Goal: Information Seeking & Learning: Learn about a topic

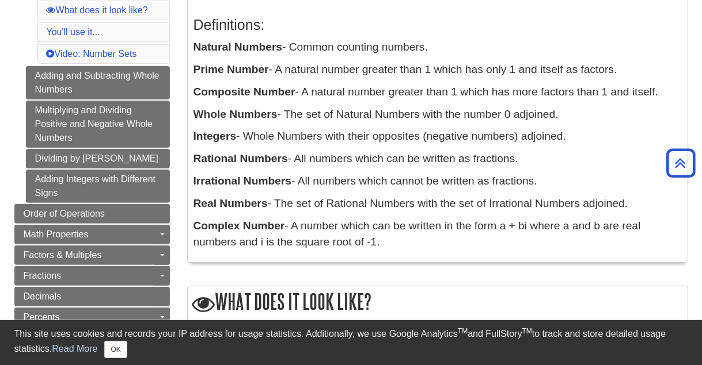
scroll to position [248, 0]
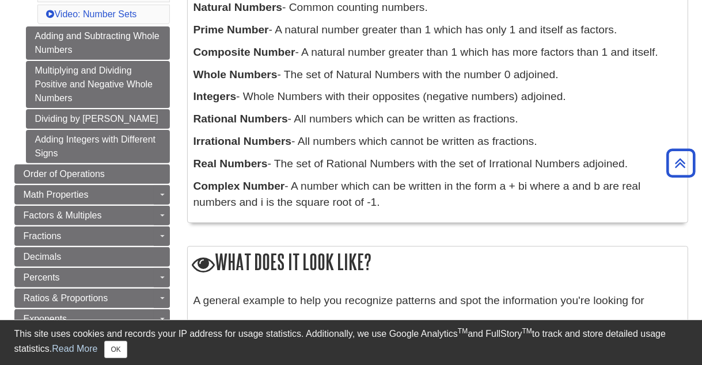
scroll to position [262, 0]
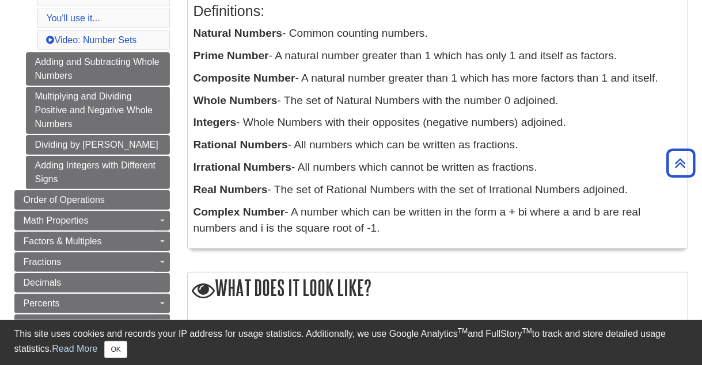
click at [554, 203] on div "Definitions: Natural Numbers - Common counting numbers. Prime Number - A natura…" at bounding box center [437, 117] width 488 height 252
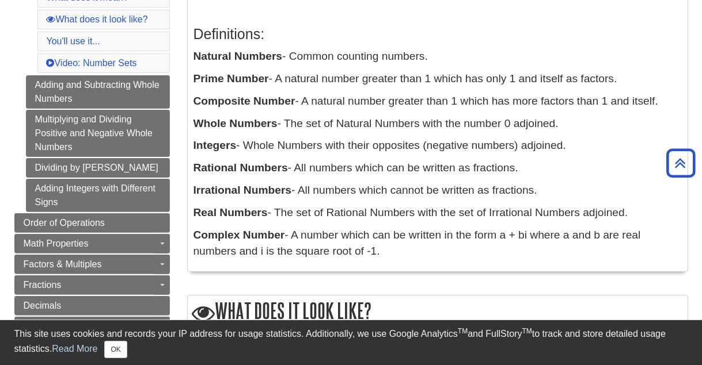
scroll to position [228, 0]
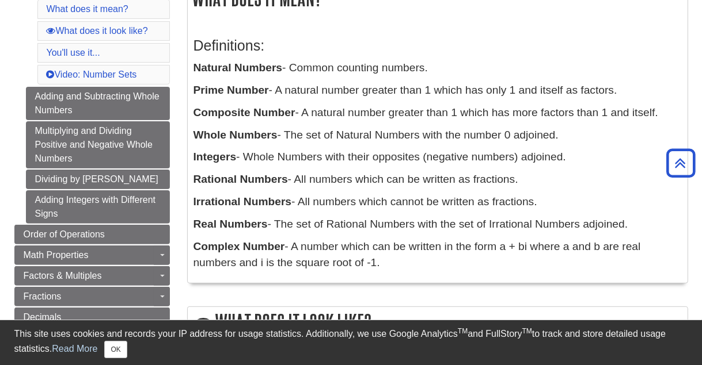
click at [620, 266] on p "Complex Number - A number which can be written in the form a + bi where a and b…" at bounding box center [437, 255] width 488 height 33
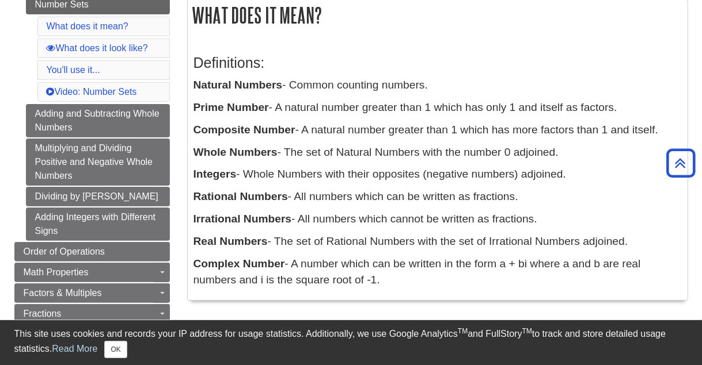
scroll to position [209, 0]
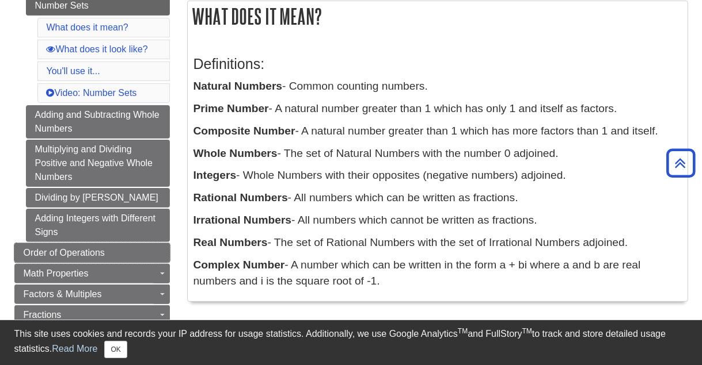
click at [157, 251] on link "Order of Operations" at bounding box center [91, 253] width 155 height 20
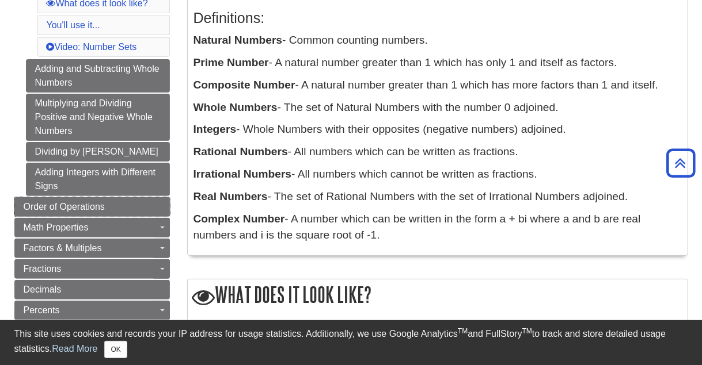
scroll to position [265, 0]
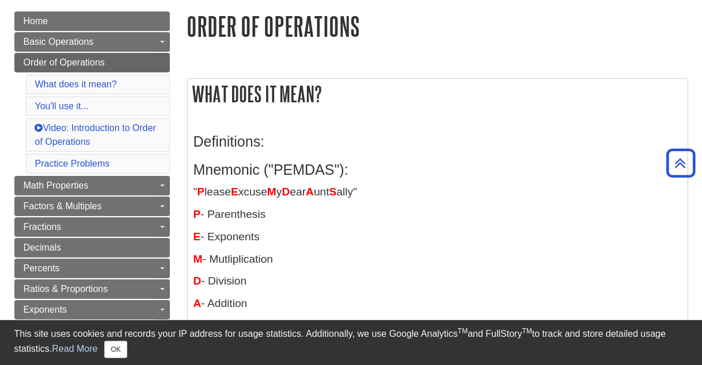
scroll to position [131, 0]
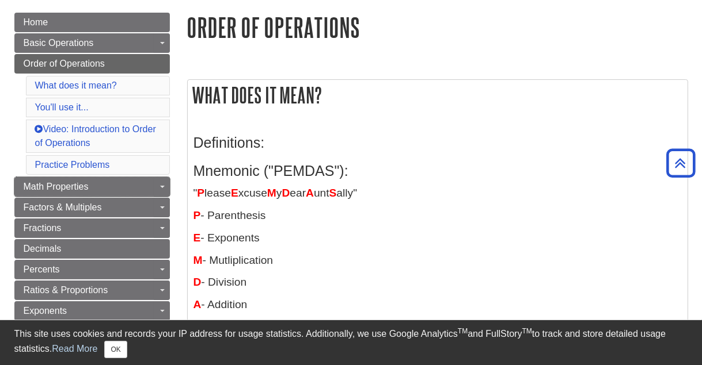
click at [145, 184] on link "Math Properties" at bounding box center [91, 187] width 155 height 20
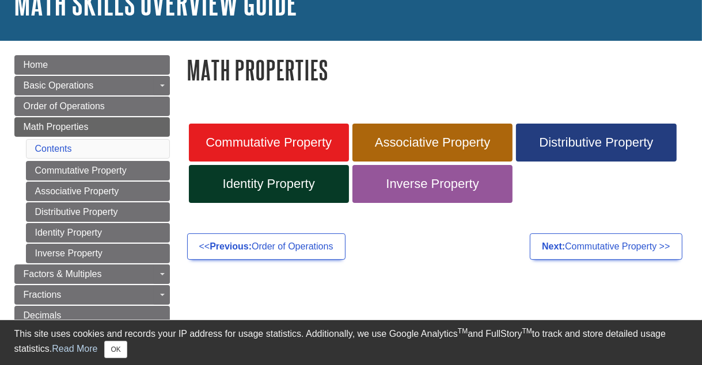
scroll to position [89, 0]
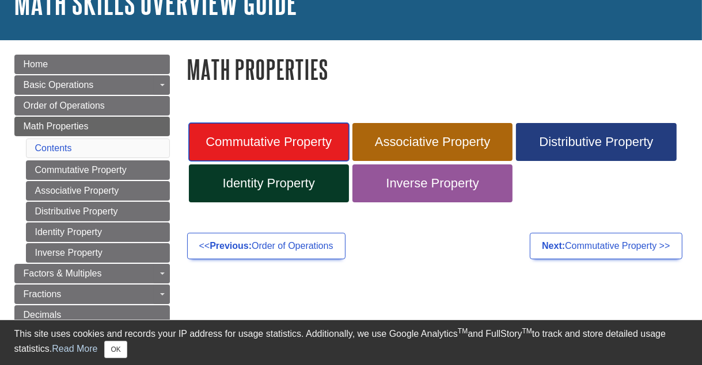
click at [284, 150] on link "Commutative Property" at bounding box center [269, 142] width 160 height 38
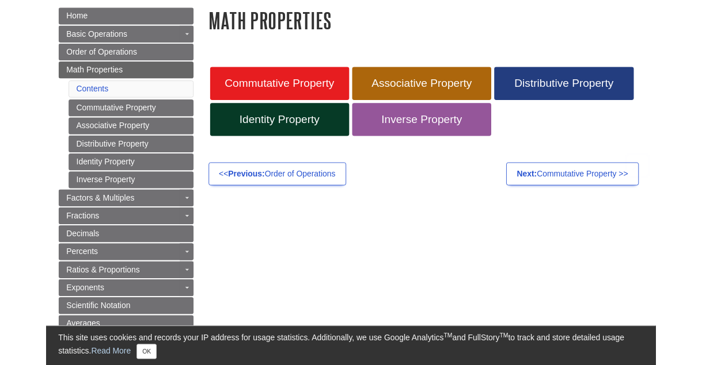
scroll to position [144, 0]
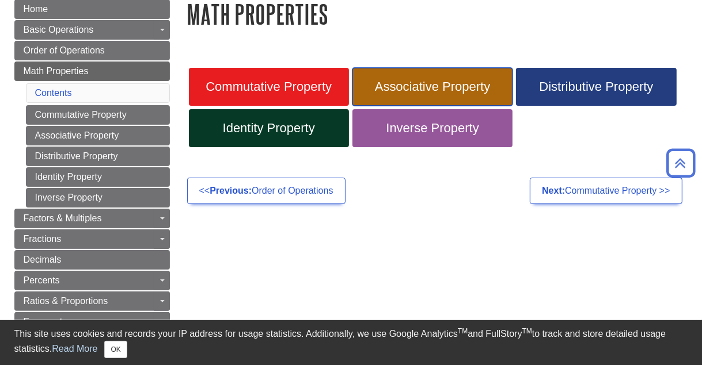
click at [459, 90] on span "Associative Property" at bounding box center [432, 86] width 143 height 15
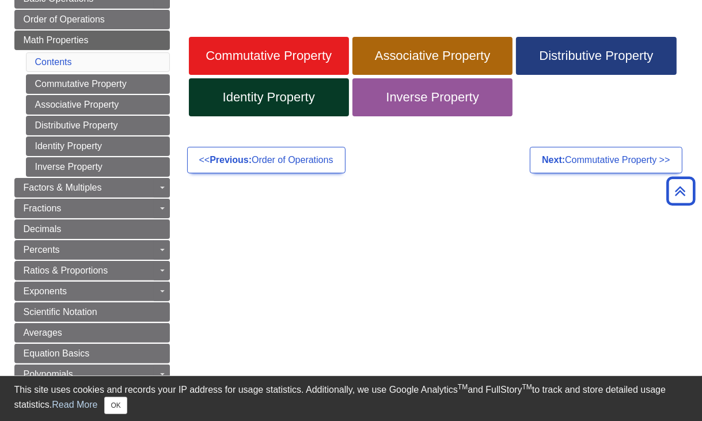
scroll to position [199, 0]
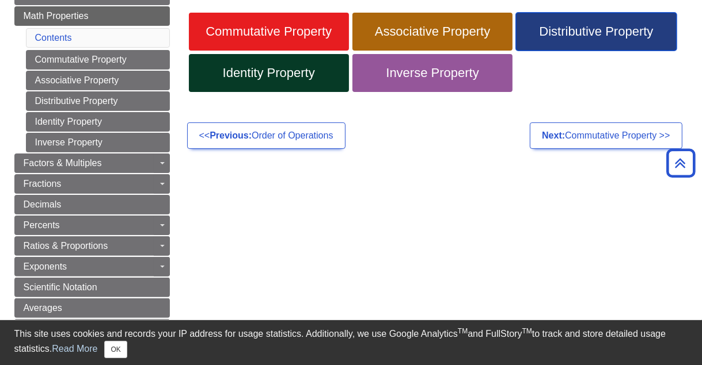
click at [608, 40] on link "Distributive Property" at bounding box center [596, 32] width 160 height 38
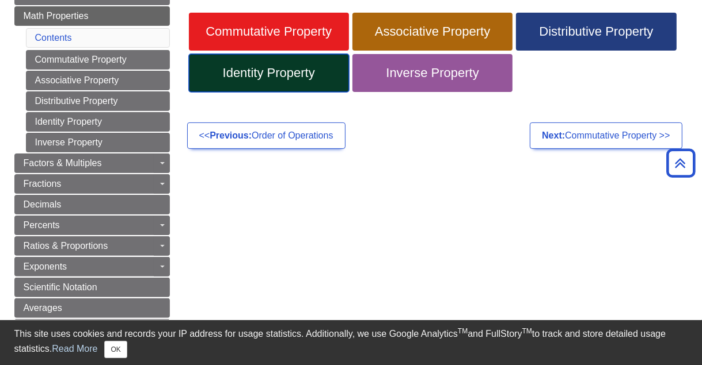
click at [322, 83] on link "Identity Property" at bounding box center [269, 73] width 160 height 38
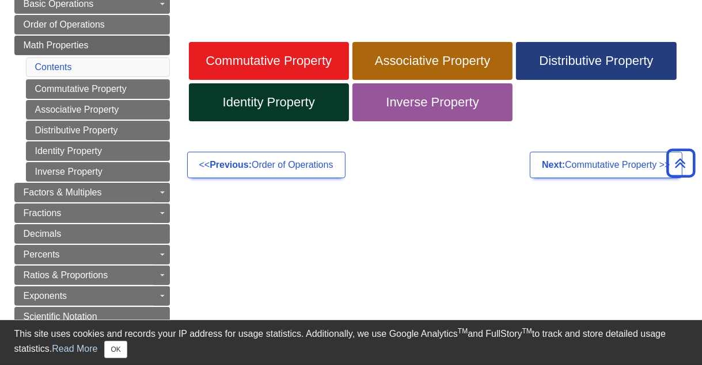
scroll to position [158, 0]
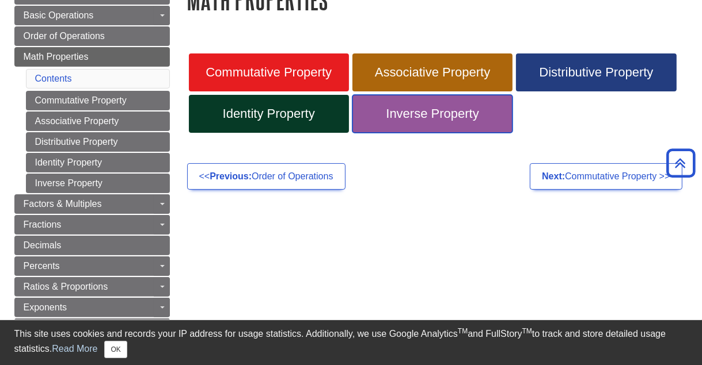
click at [474, 116] on span "Inverse Property" at bounding box center [432, 113] width 143 height 15
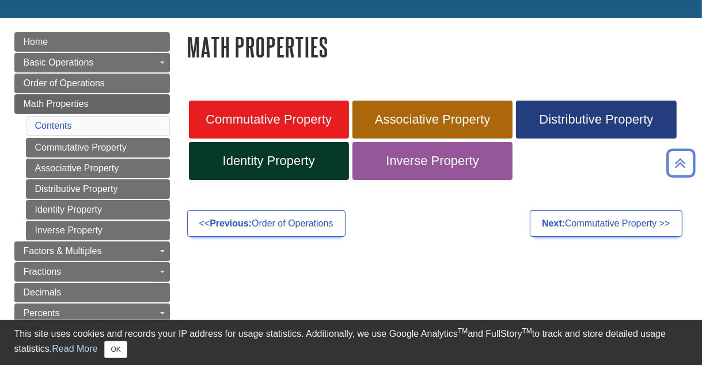
scroll to position [112, 0]
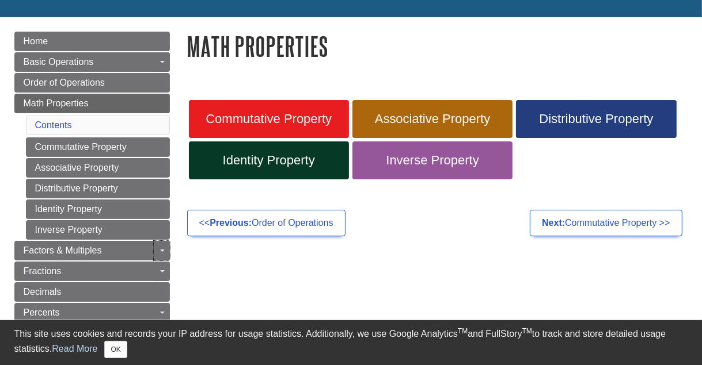
click at [160, 253] on link "Toggle Dropdown" at bounding box center [162, 251] width 16 height 20
click at [153, 243] on div "Guide Page Menu" at bounding box center [351, 182] width 702 height 365
click at [147, 245] on link "Factors & Multiples" at bounding box center [91, 251] width 155 height 20
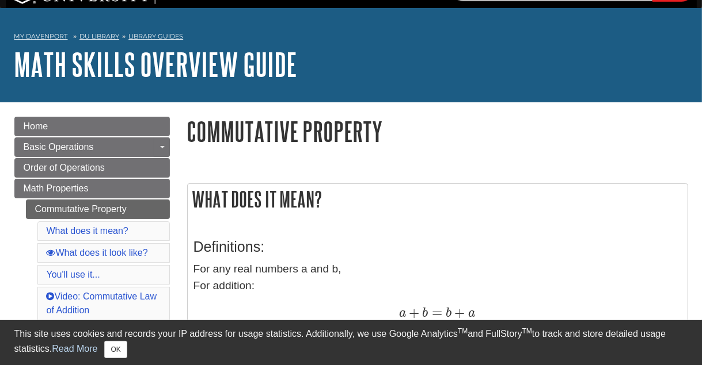
scroll to position [24, 0]
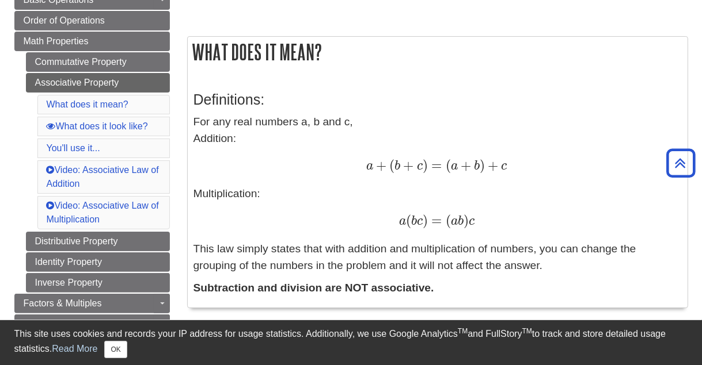
scroll to position [166, 0]
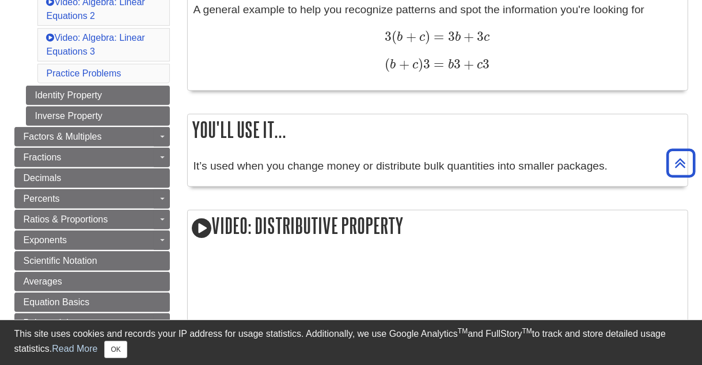
scroll to position [482, 0]
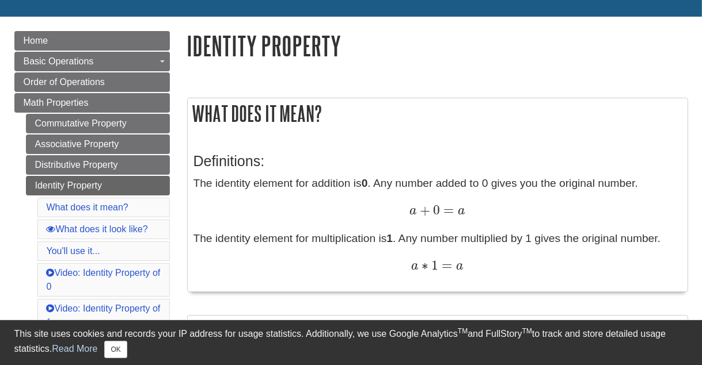
scroll to position [107, 0]
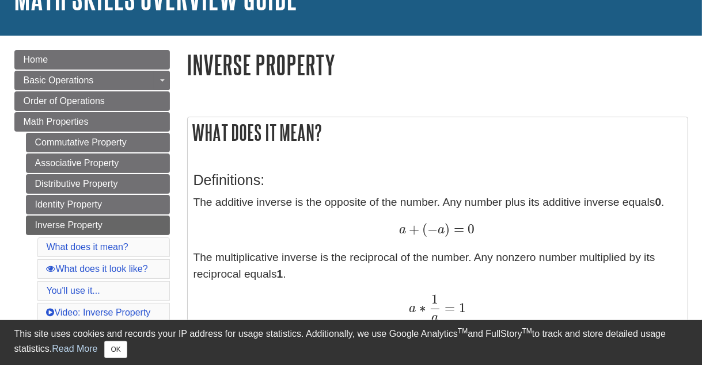
scroll to position [105, 0]
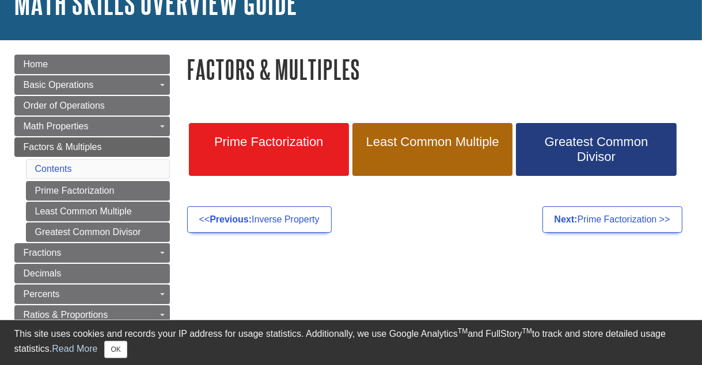
scroll to position [90, 0]
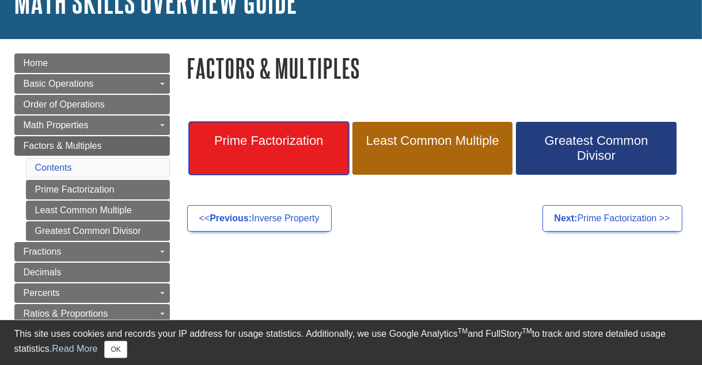
click at [304, 145] on span "Prime Factorization" at bounding box center [268, 141] width 143 height 15
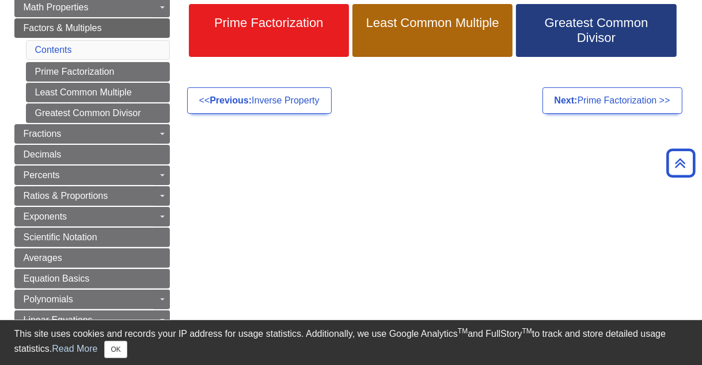
scroll to position [207, 0]
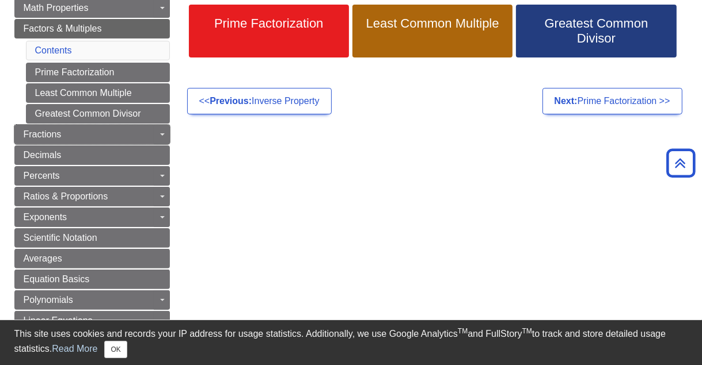
click at [143, 129] on link "Fractions" at bounding box center [91, 135] width 155 height 20
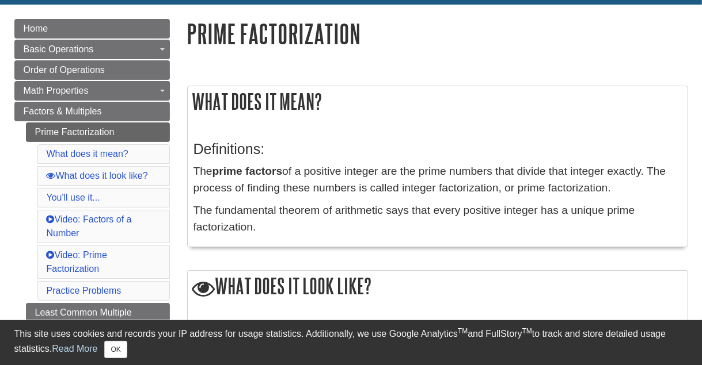
scroll to position [124, 0]
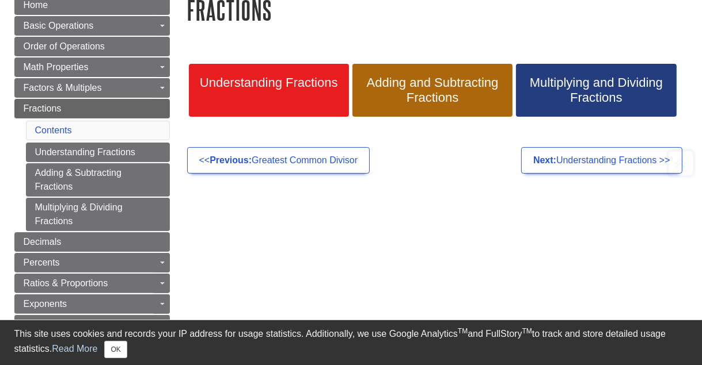
scroll to position [147, 0]
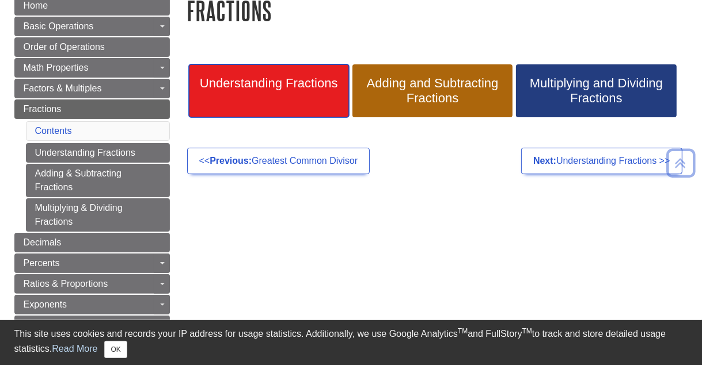
click at [295, 104] on link "Understanding Fractions" at bounding box center [269, 90] width 160 height 53
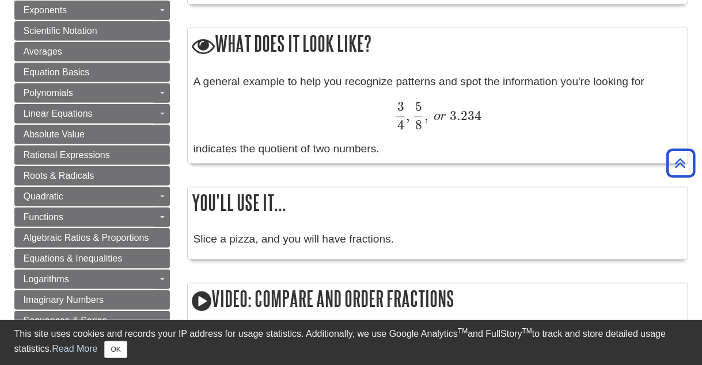
scroll to position [685, 0]
